Goal: Task Accomplishment & Management: Use online tool/utility

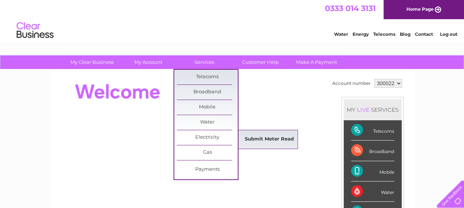
click at [252, 139] on link "Submit Meter Read" at bounding box center [269, 139] width 61 height 15
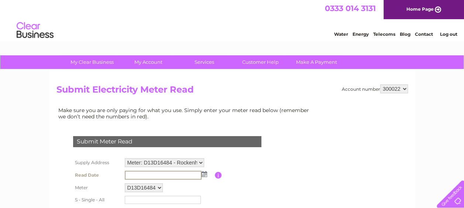
click at [134, 175] on input "text" at bounding box center [163, 175] width 77 height 9
click at [203, 175] on img at bounding box center [204, 174] width 6 height 6
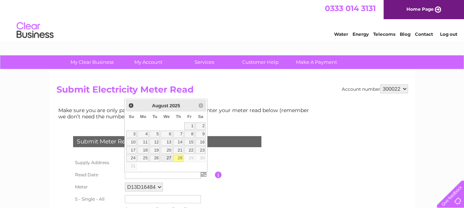
click at [170, 156] on link "27" at bounding box center [167, 158] width 12 height 7
type input "2025/08/27"
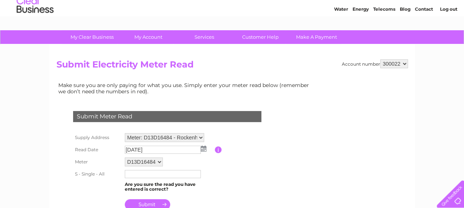
scroll to position [30, 0]
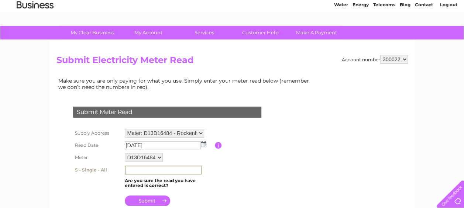
click at [127, 169] on input "text" at bounding box center [163, 170] width 77 height 9
type input "1306"
click at [149, 200] on input "submit" at bounding box center [147, 200] width 45 height 10
